Goal: Task Accomplishment & Management: Manage account settings

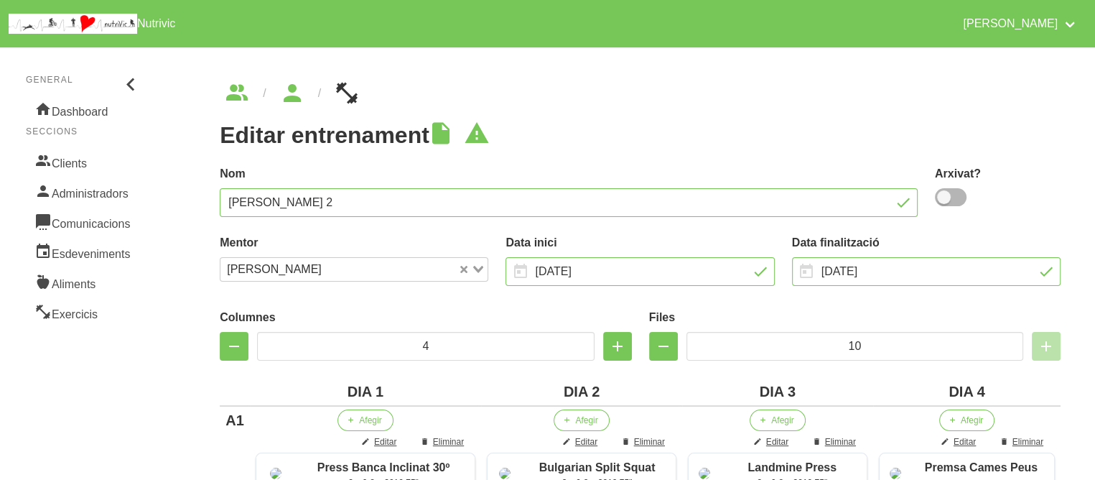
click at [74, 162] on link "Clients" at bounding box center [84, 162] width 116 height 30
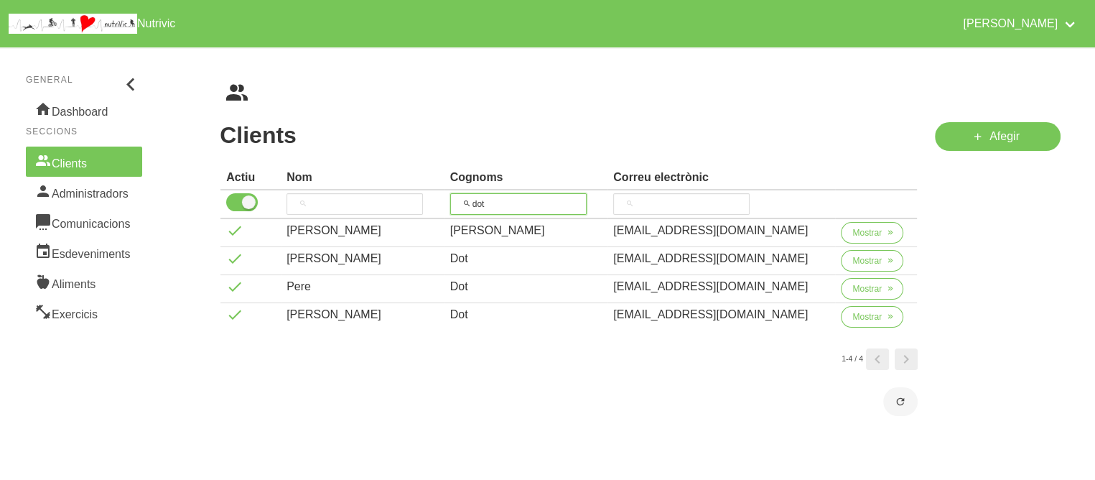
click at [506, 201] on input "dot" at bounding box center [518, 204] width 136 height 22
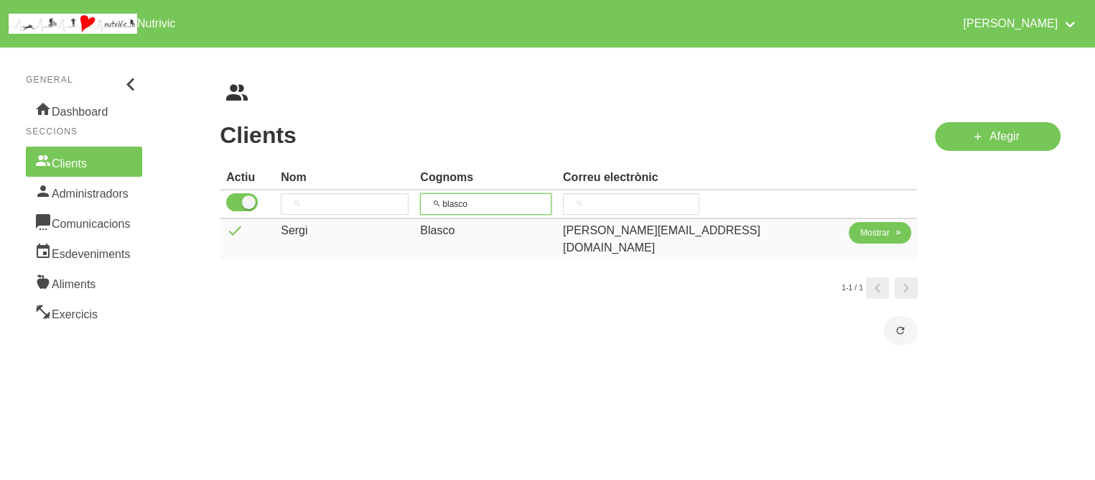
type input "blasco"
click at [860, 226] on span "Mostrar" at bounding box center [874, 232] width 29 height 13
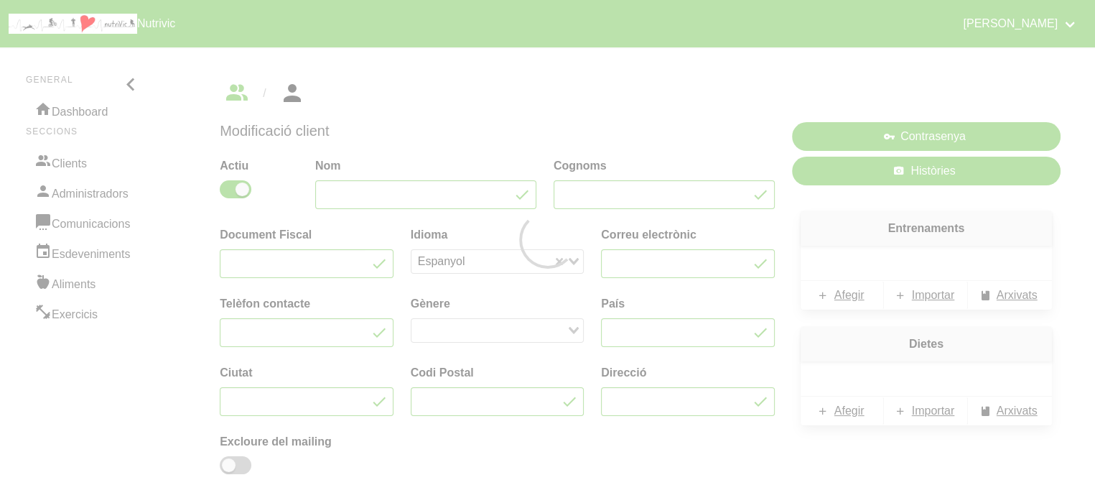
type input "Sergi"
type input "Blasco"
type input "[PERSON_NAME][EMAIL_ADDRESS][DOMAIN_NAME]"
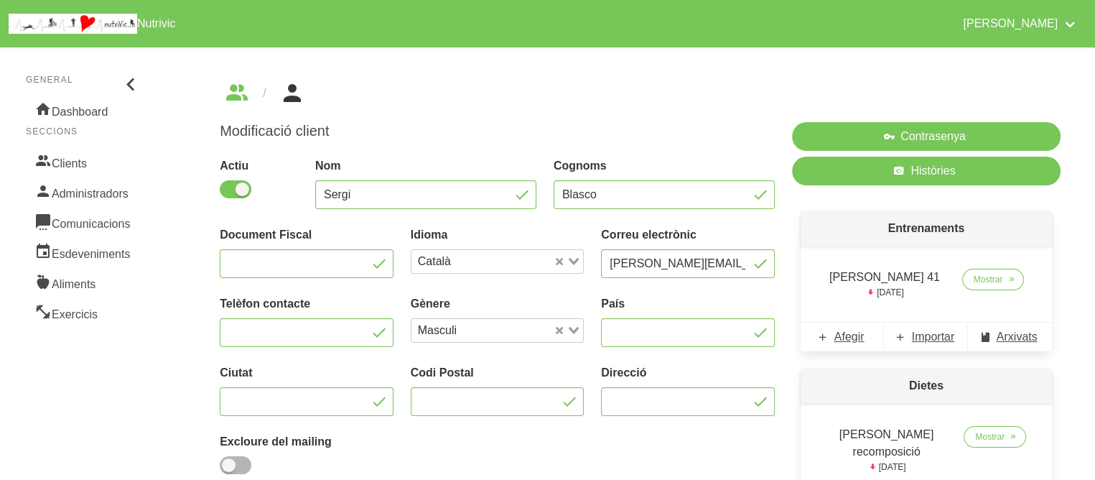
click at [804, 306] on div "[PERSON_NAME] 41 [DATE] Mostrar" at bounding box center [926, 284] width 251 height 76
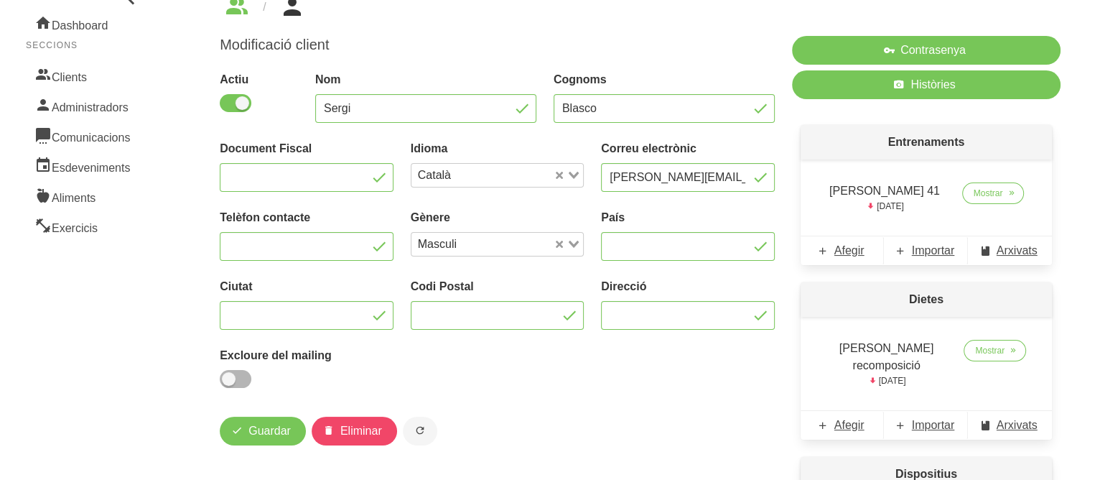
scroll to position [115, 0]
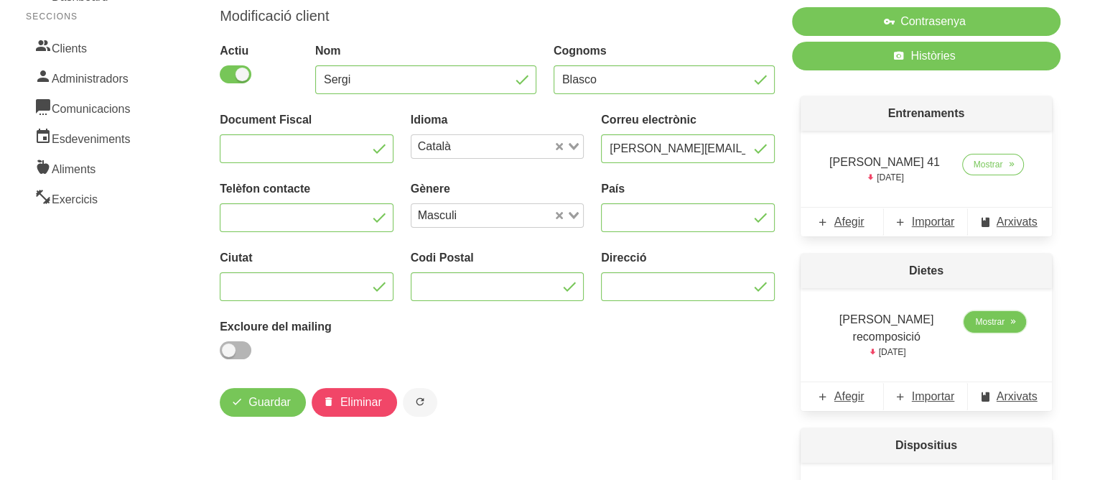
click at [987, 320] on span "Mostrar" at bounding box center [989, 321] width 29 height 13
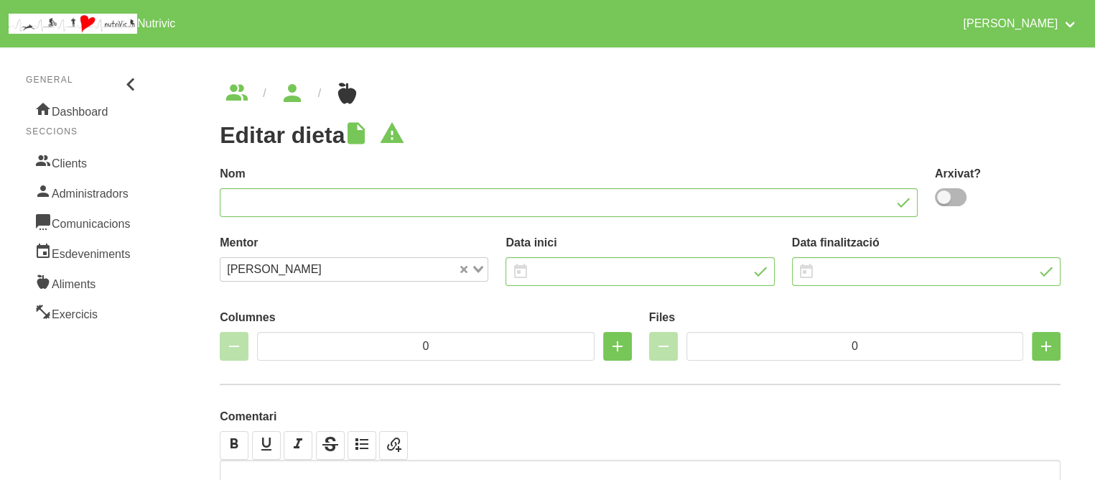
type input "[PERSON_NAME] recomposició"
type input "[DATE]"
type input "2"
type input "6"
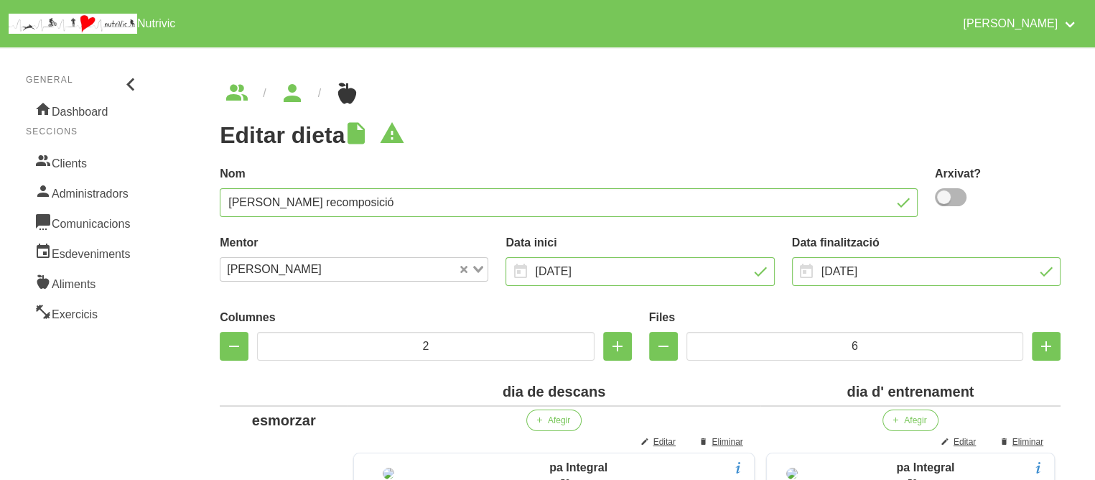
click at [777, 122] on h1 "Editar dieta" at bounding box center [640, 135] width 841 height 26
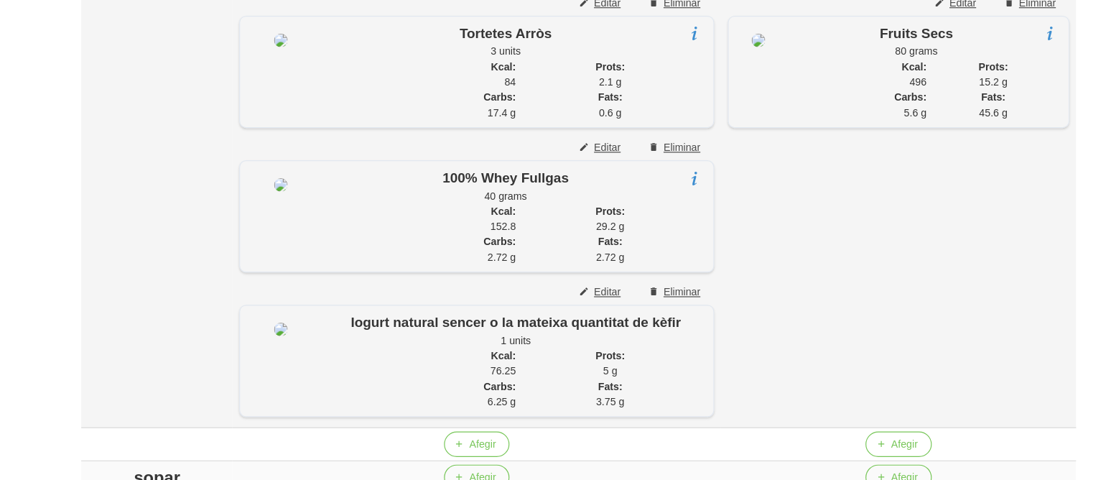
scroll to position [1465, 0]
click at [961, 44] on span "Editar" at bounding box center [965, 37] width 22 height 13
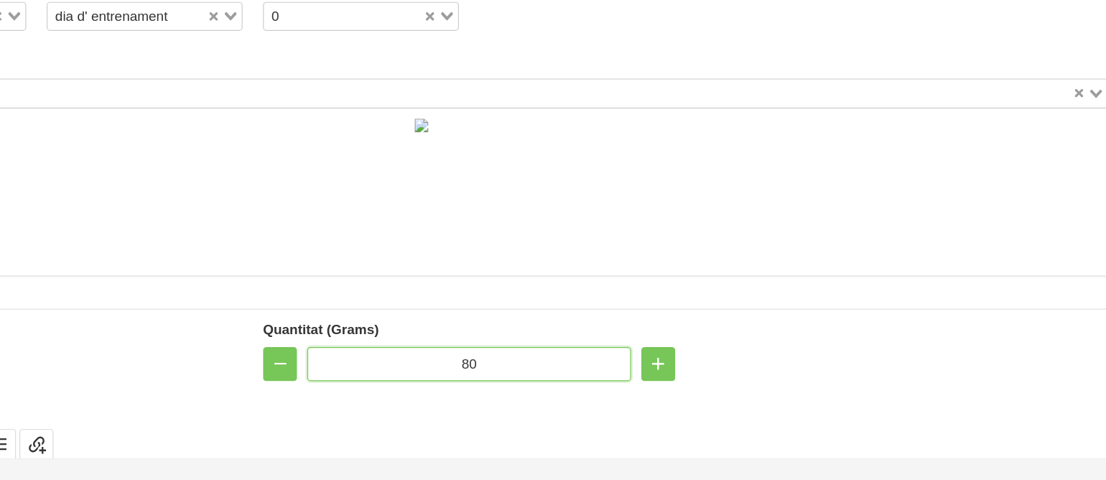
click at [546, 343] on input "80" at bounding box center [553, 342] width 273 height 29
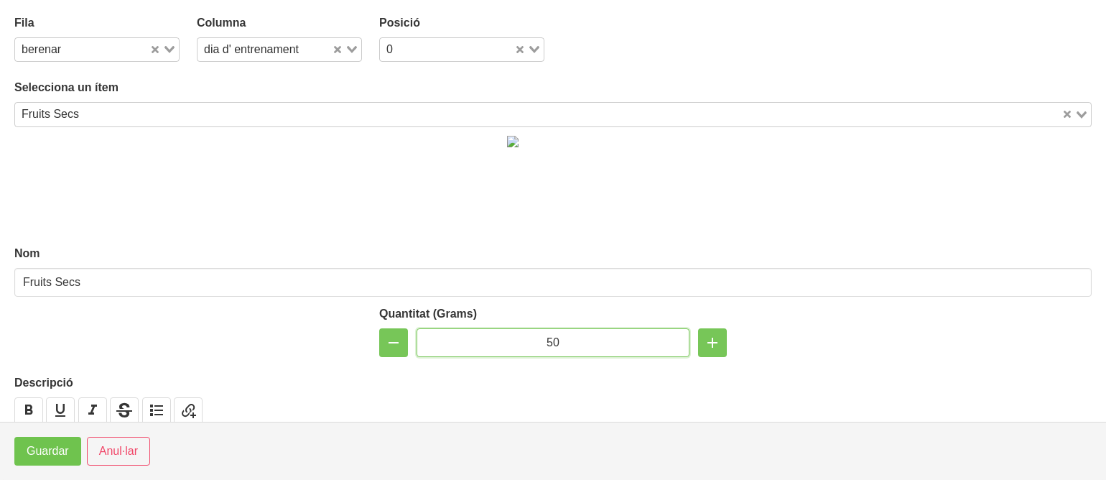
type input "50"
click at [36, 448] on span "Guardar" at bounding box center [48, 450] width 42 height 17
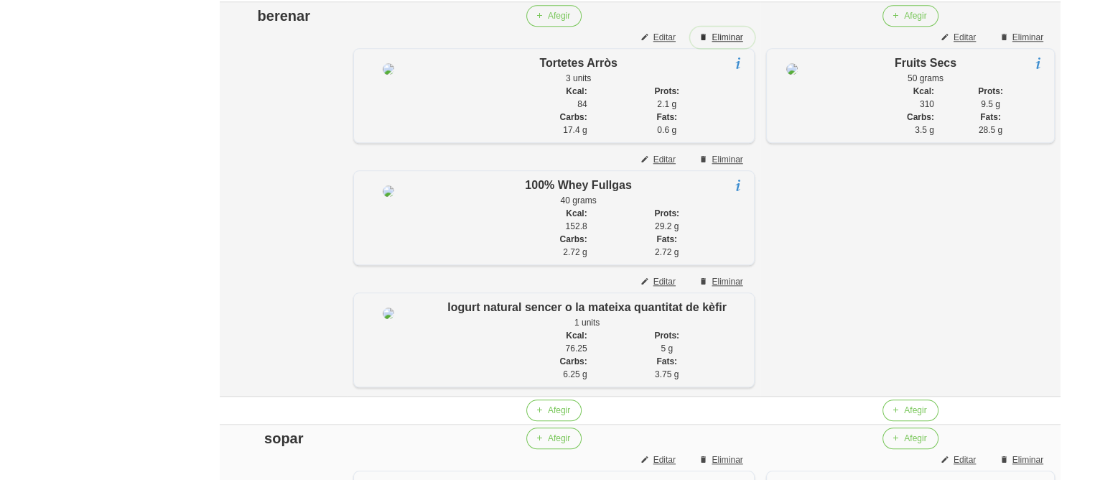
click at [712, 44] on span "Eliminar" at bounding box center [727, 37] width 31 height 13
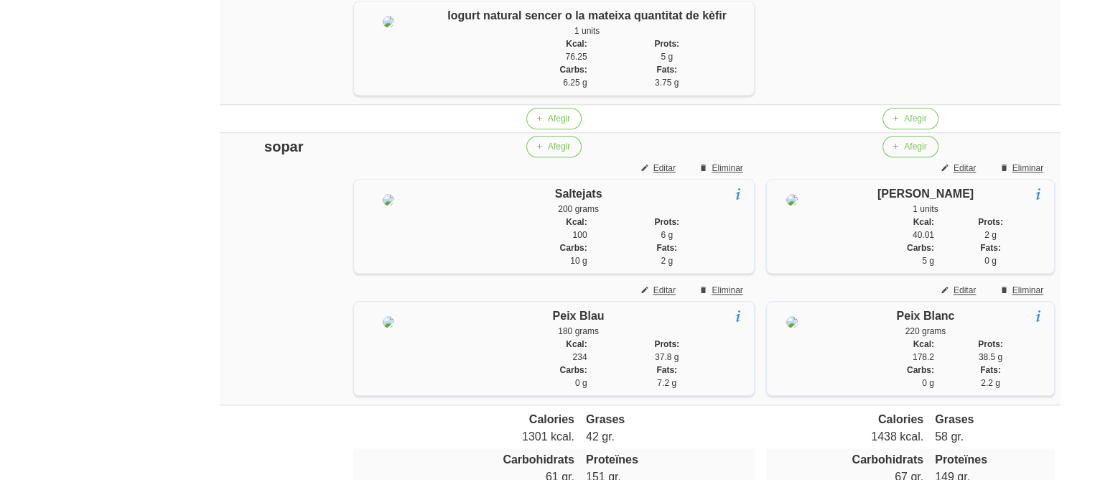
scroll to position [1637, 0]
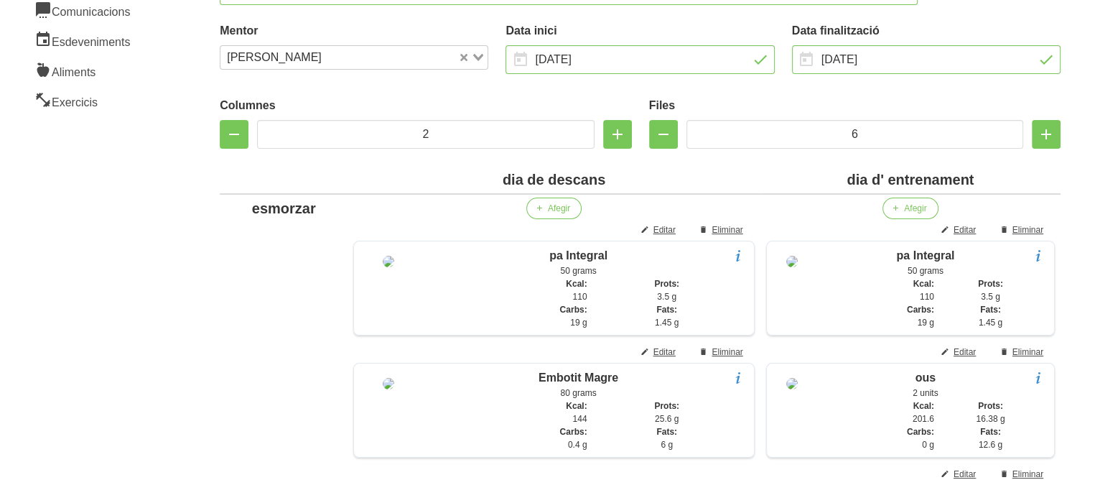
scroll to position [0, 0]
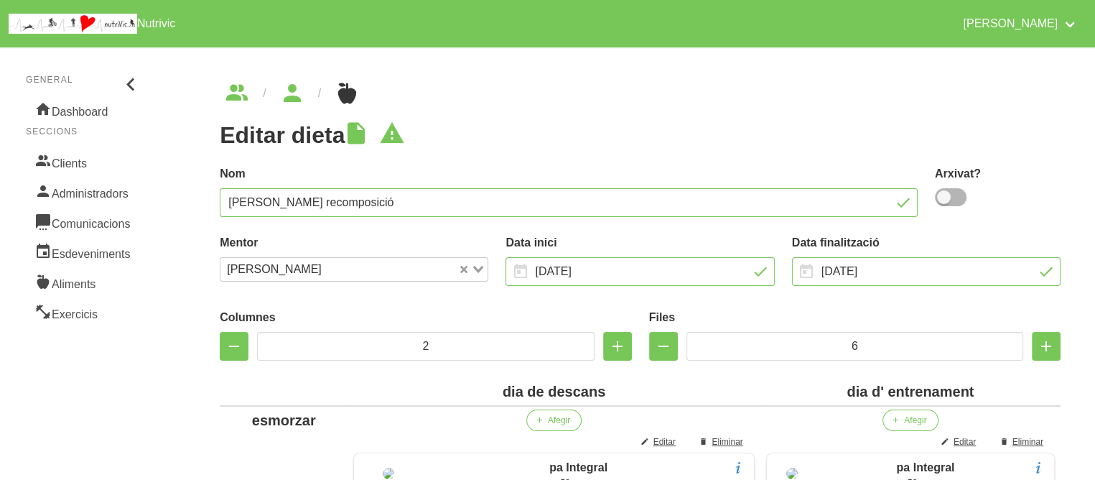
click at [290, 88] on icon "breadcrumbs" at bounding box center [292, 93] width 26 height 39
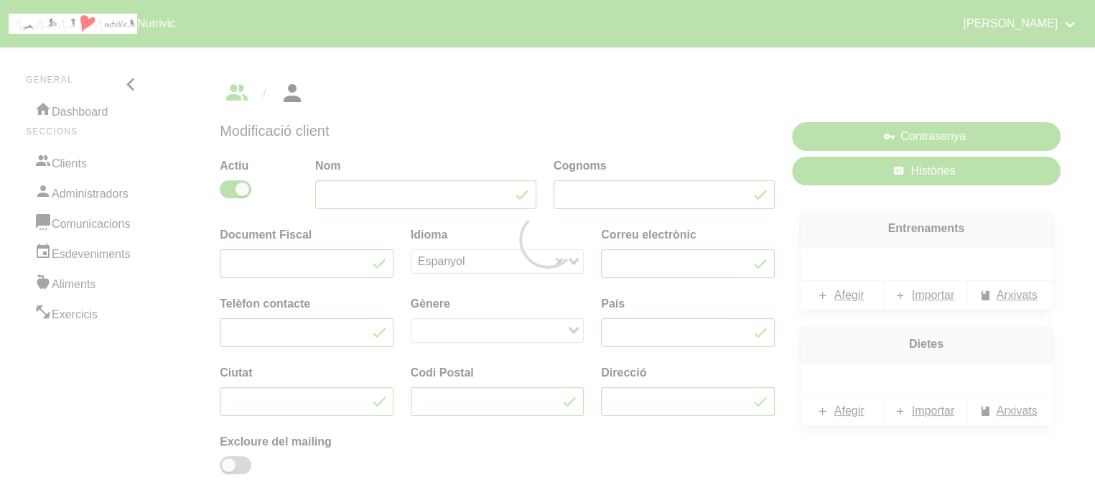
type input "Sergi"
type input "Blasco"
type input "[PERSON_NAME][EMAIL_ADDRESS][DOMAIN_NAME]"
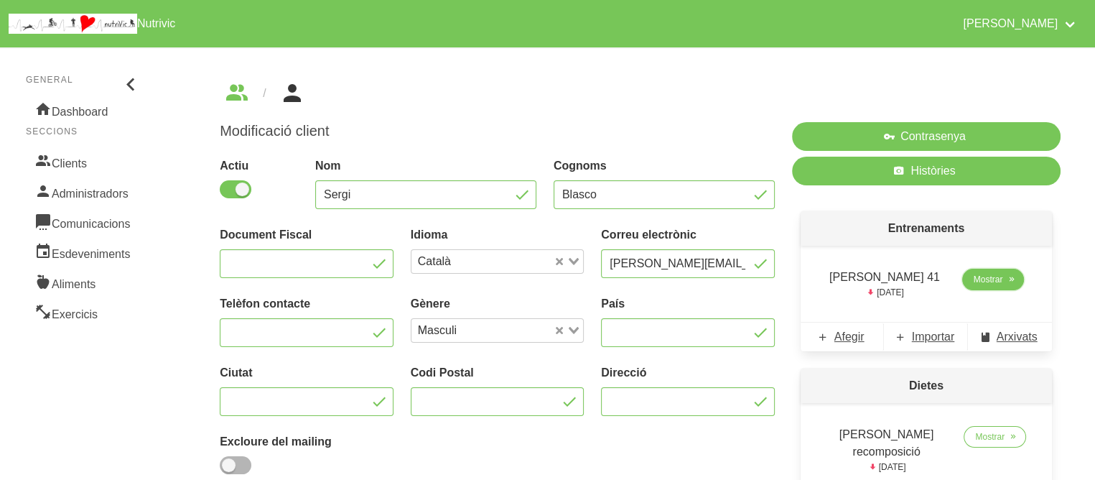
click at [991, 275] on span "Mostrar" at bounding box center [988, 279] width 29 height 13
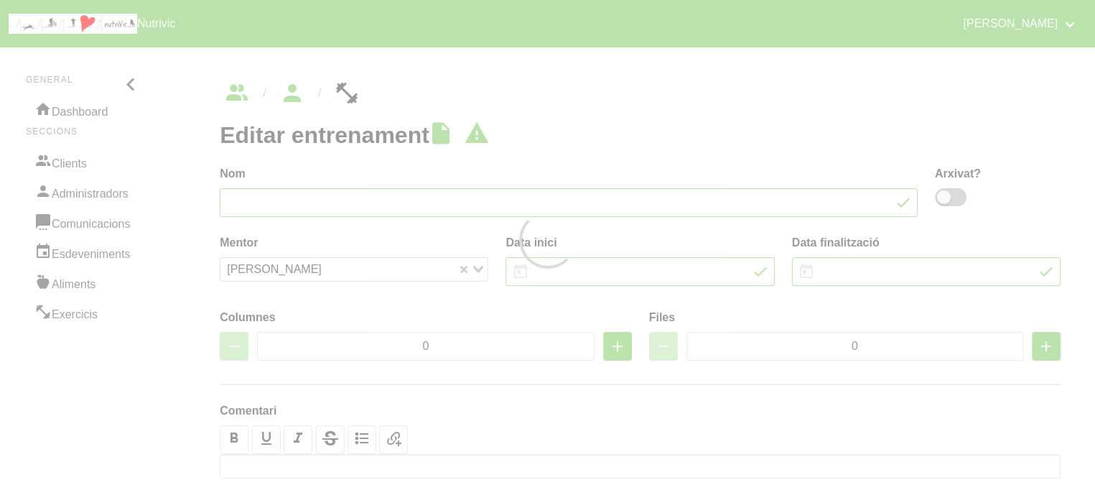
type input "[PERSON_NAME] 41"
type input "[DATE]"
type input "4"
type input "6"
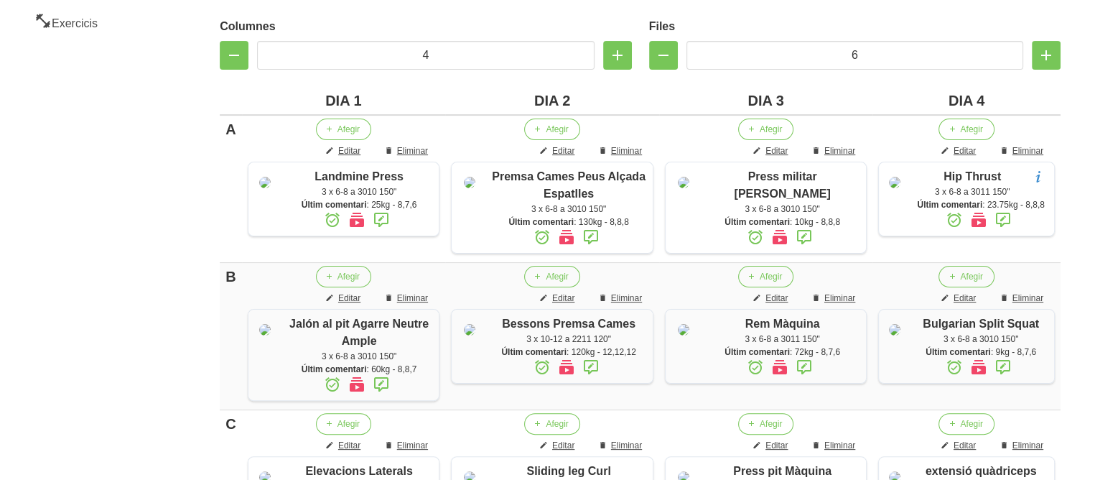
scroll to position [287, 0]
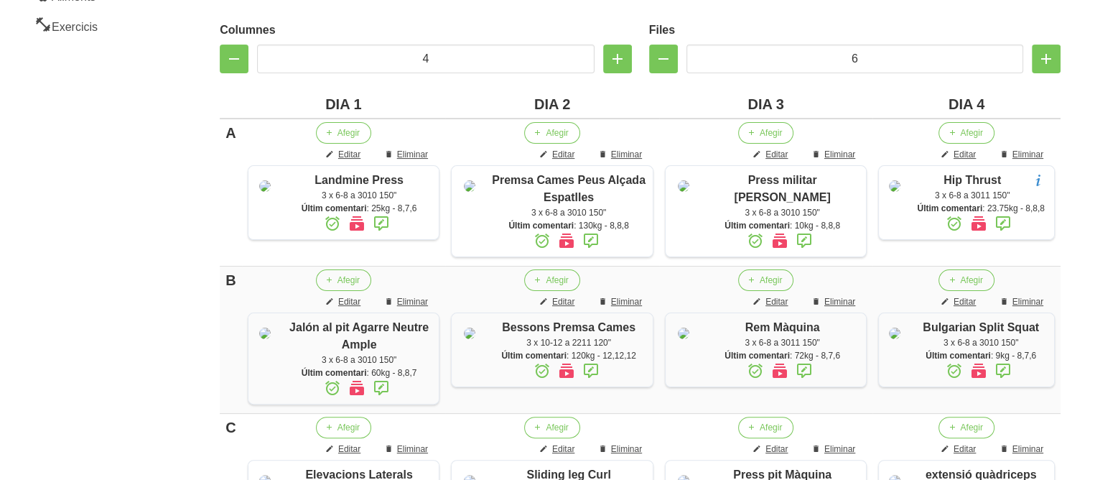
click at [139, 350] on aside "General Dashboard Seccions Clients Administradors Comunicacions Esdeveniments A…" at bounding box center [83, 470] width 185 height 1437
click at [118, 215] on aside "General Dashboard Seccions Clients Administradors Comunicacions Esdeveniments A…" at bounding box center [83, 470] width 185 height 1437
